Goal: Task Accomplishment & Management: Complete application form

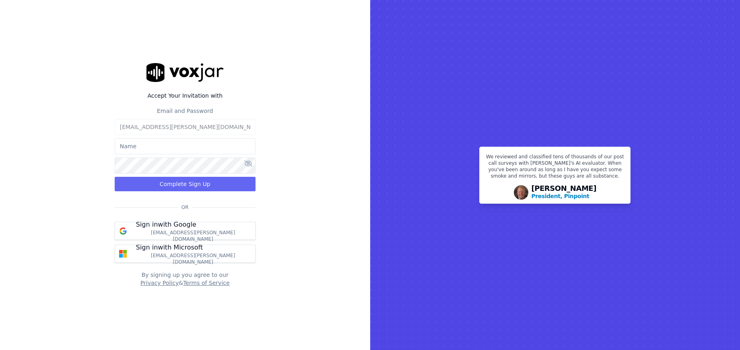
click at [204, 146] on input "text" at bounding box center [185, 146] width 141 height 16
type input "Luani"
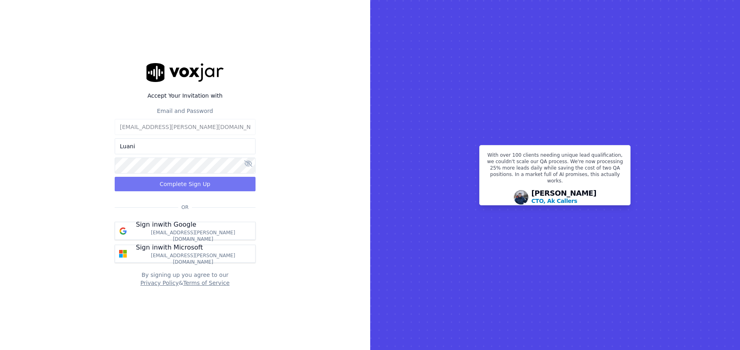
click at [193, 184] on button "Complete Sign Up" at bounding box center [185, 184] width 141 height 14
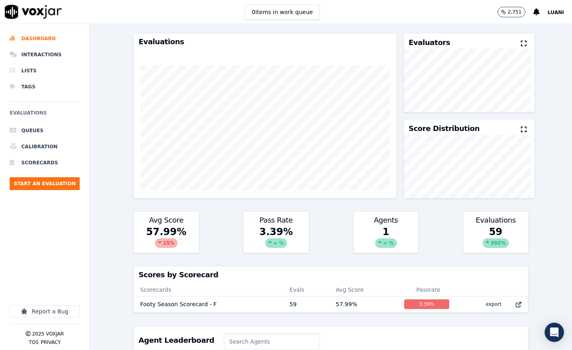
scroll to position [25, 0]
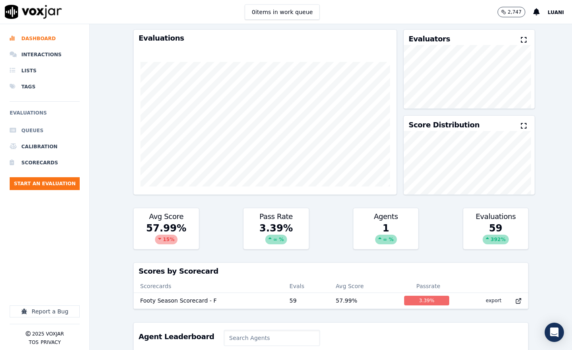
click at [35, 131] on li "Queues" at bounding box center [45, 131] width 70 height 16
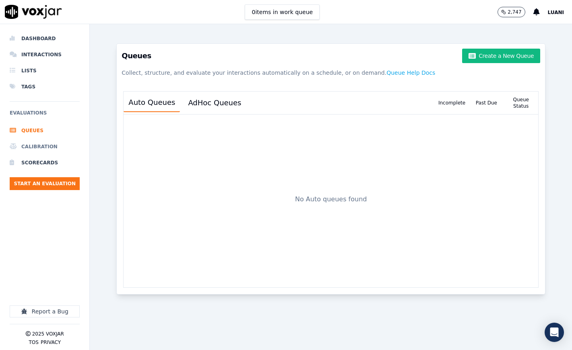
click at [31, 145] on li "Calibration" at bounding box center [45, 147] width 70 height 16
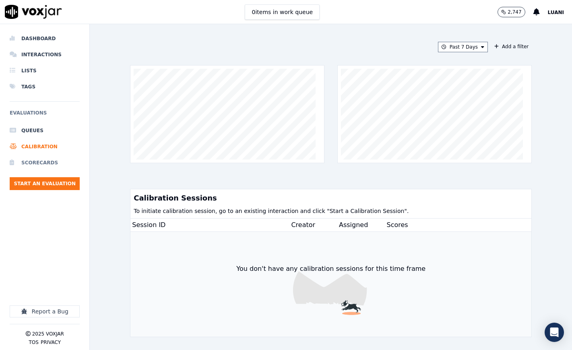
click at [29, 163] on li "Scorecards" at bounding box center [45, 163] width 70 height 16
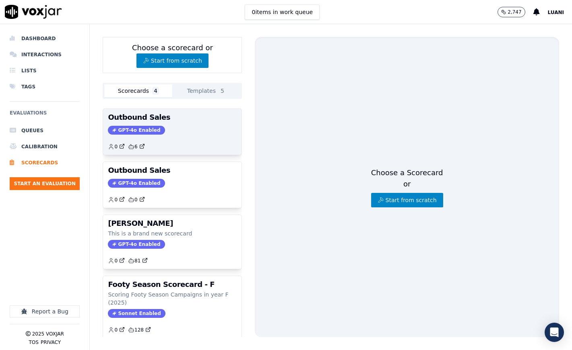
click at [192, 124] on div "Outbound Sales GPT-4o Enabled 0 6" at bounding box center [172, 132] width 138 height 46
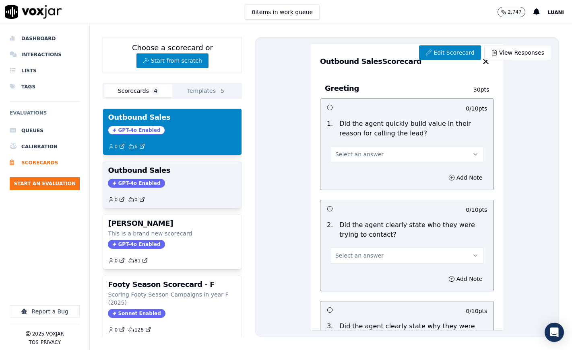
click at [187, 188] on div "Outbound Sales GPT-4o Enabled 0 0" at bounding box center [172, 185] width 138 height 46
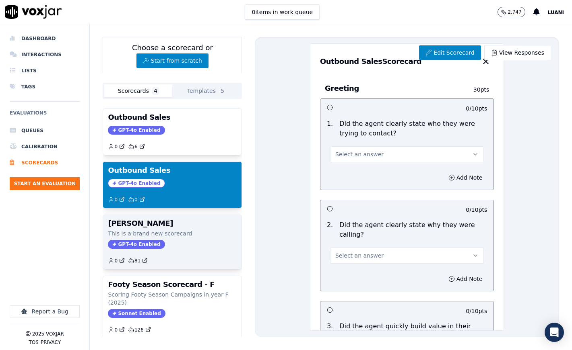
click at [189, 239] on div "Tom Test This is a brand new scorecard GPT-4o Enabled 0 81" at bounding box center [172, 242] width 138 height 54
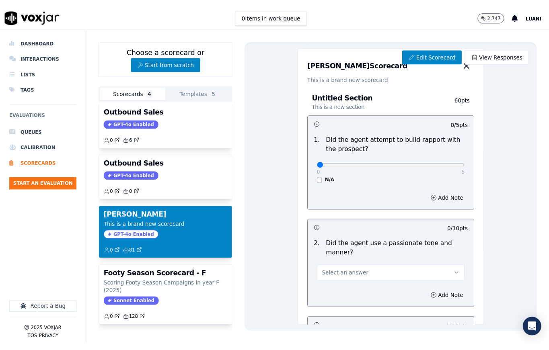
scroll to position [26, 0]
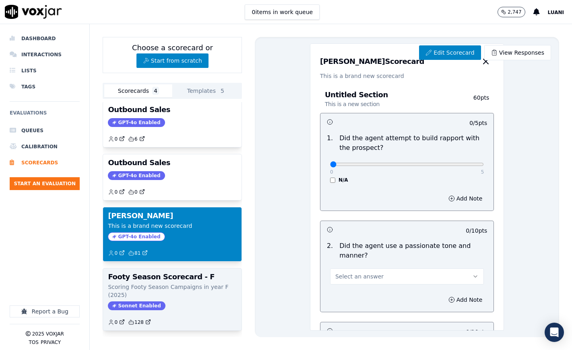
click at [206, 281] on div "Footy Season Scorecard - F Scoring Footy Season Campaigns in year F (2025) Sonn…" at bounding box center [172, 300] width 138 height 62
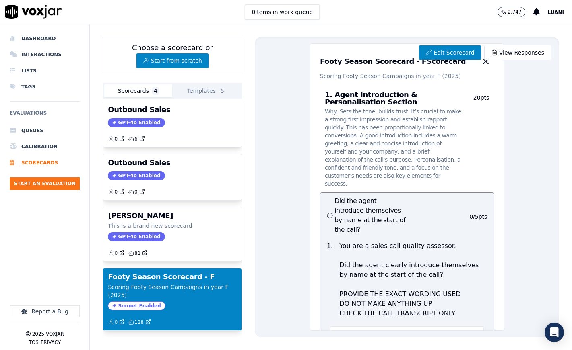
click at [260, 143] on div "Edit Scorecard View Responses Footy Season Scorecard - F Scorecard Scoring Foot…" at bounding box center [407, 187] width 304 height 301
click at [505, 157] on div "Edit Scorecard View Responses Footy Season Scorecard - F Scorecard Scoring Foot…" at bounding box center [407, 187] width 304 height 301
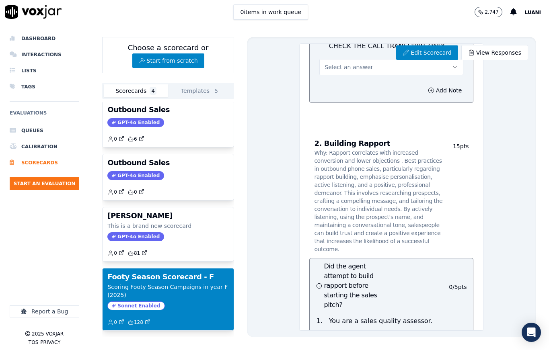
scroll to position [907, 0]
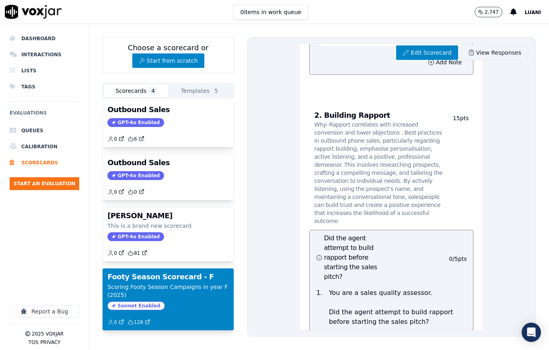
click at [490, 54] on link "View Responses" at bounding box center [494, 52] width 67 height 15
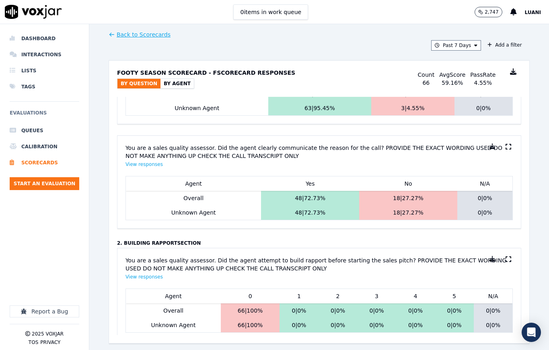
scroll to position [311, 0]
